Goal: Share content

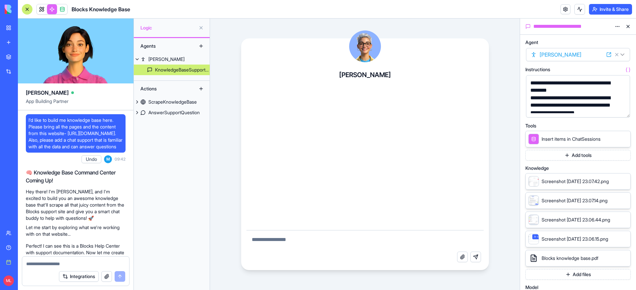
scroll to position [8206, 0]
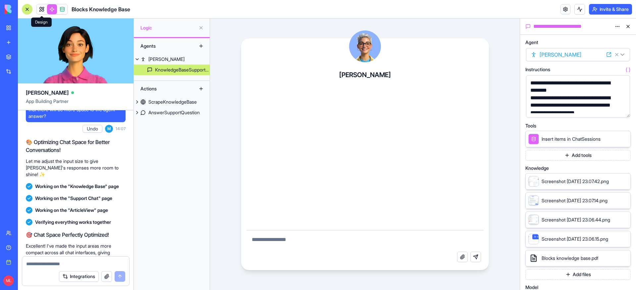
click at [41, 15] on span at bounding box center [41, 15] width 3 height 3
click at [39, 10] on link at bounding box center [42, 9] width 10 height 10
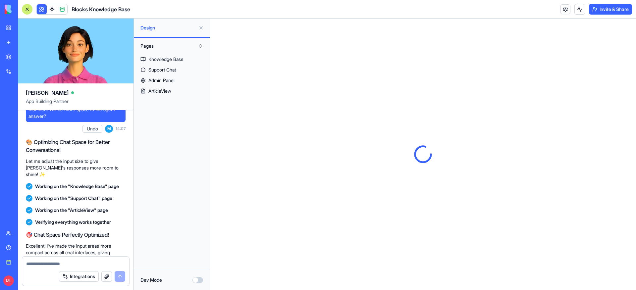
click at [202, 29] on button at bounding box center [201, 28] width 11 height 11
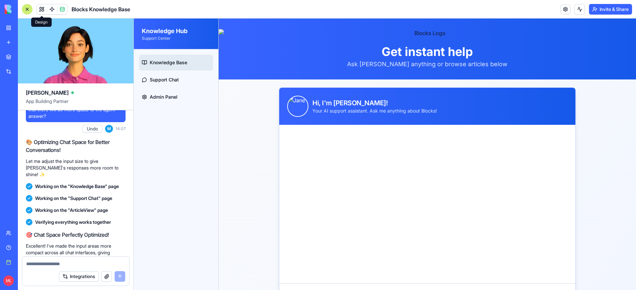
click at [612, 11] on button "Invite & Share" at bounding box center [610, 9] width 43 height 11
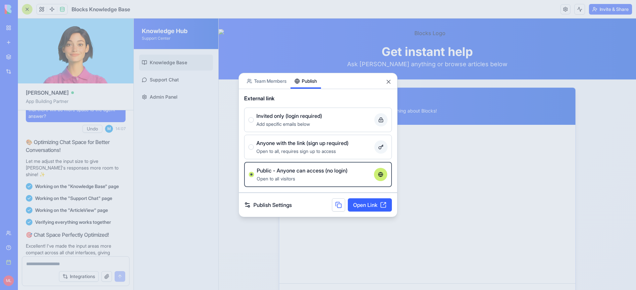
click at [318, 76] on button "Publish" at bounding box center [306, 81] width 30 height 16
click at [219, 175] on div at bounding box center [318, 145] width 636 height 290
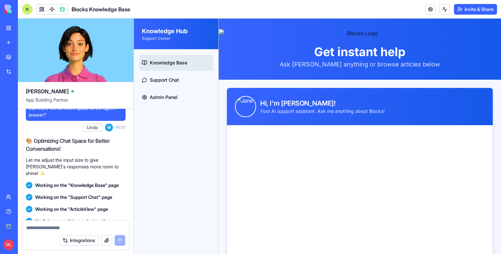
scroll to position [8206, 0]
